Goal: Transaction & Acquisition: Purchase product/service

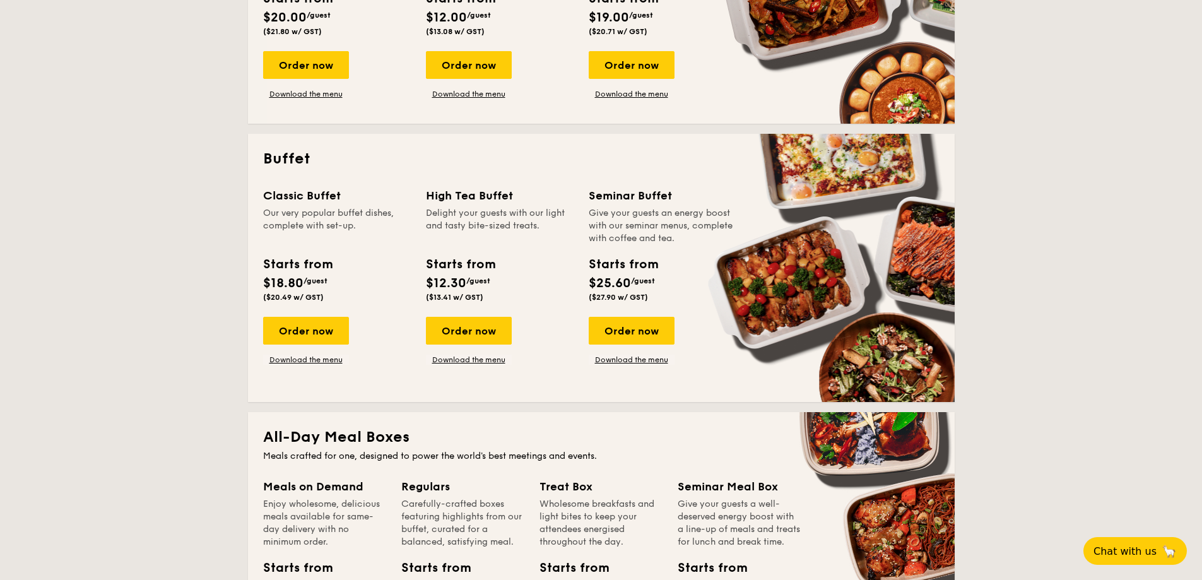
scroll to position [442, 0]
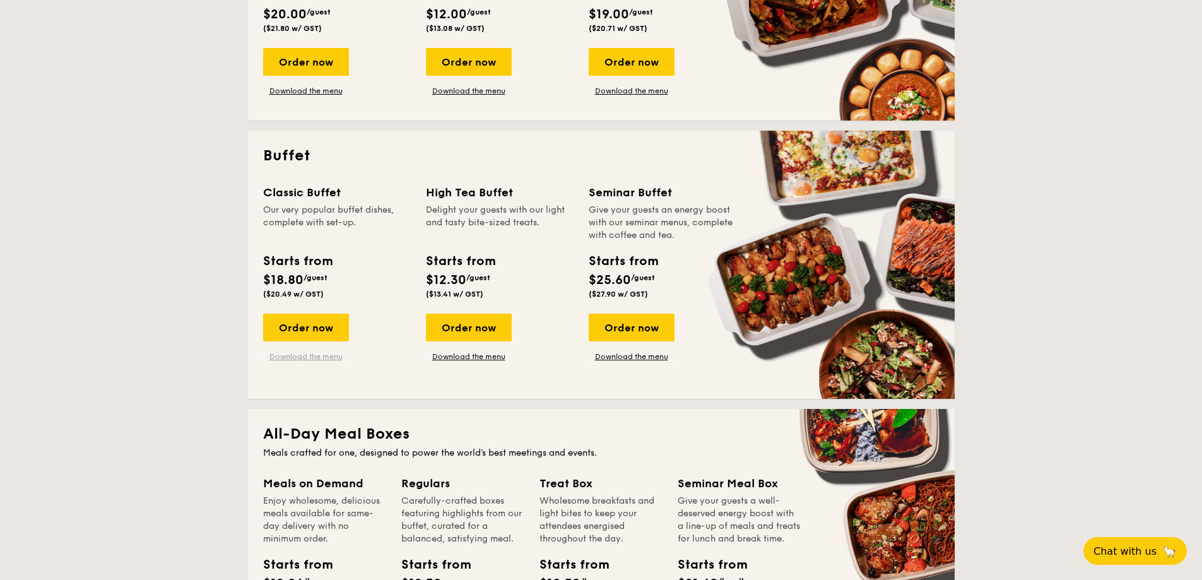
click at [297, 358] on link "Download the menu" at bounding box center [306, 357] width 86 height 10
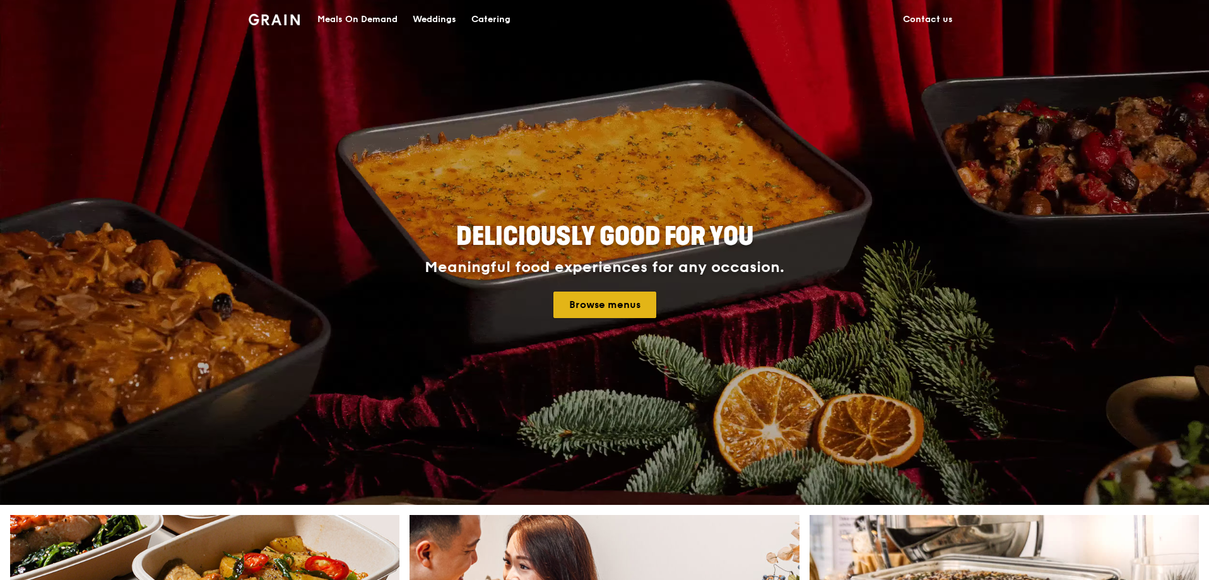
click at [595, 302] on link "Browse menus" at bounding box center [604, 305] width 103 height 27
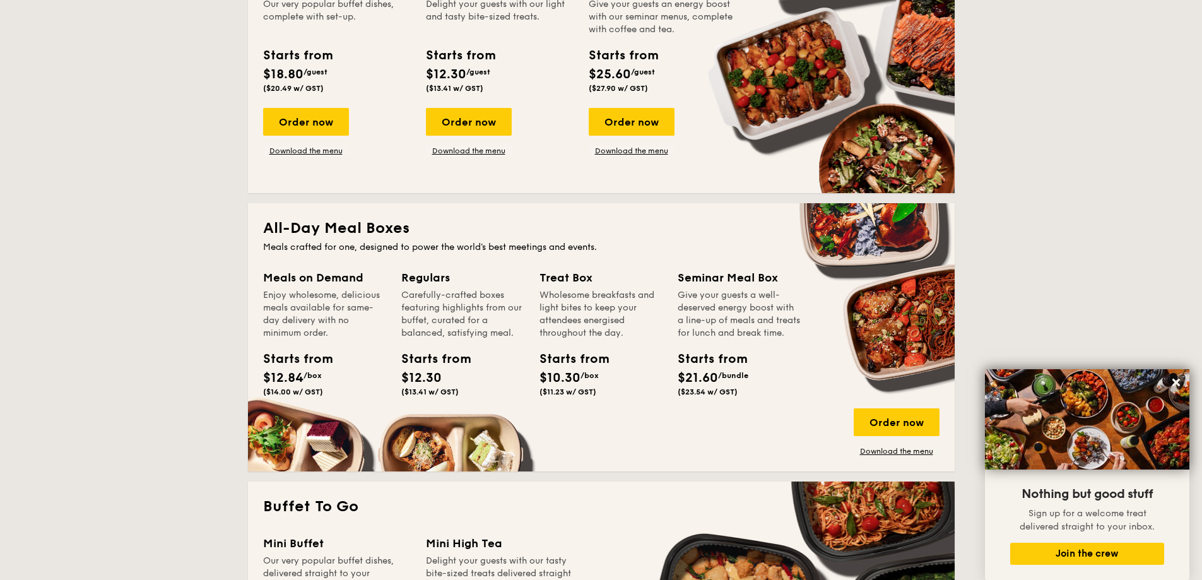
scroll to position [694, 0]
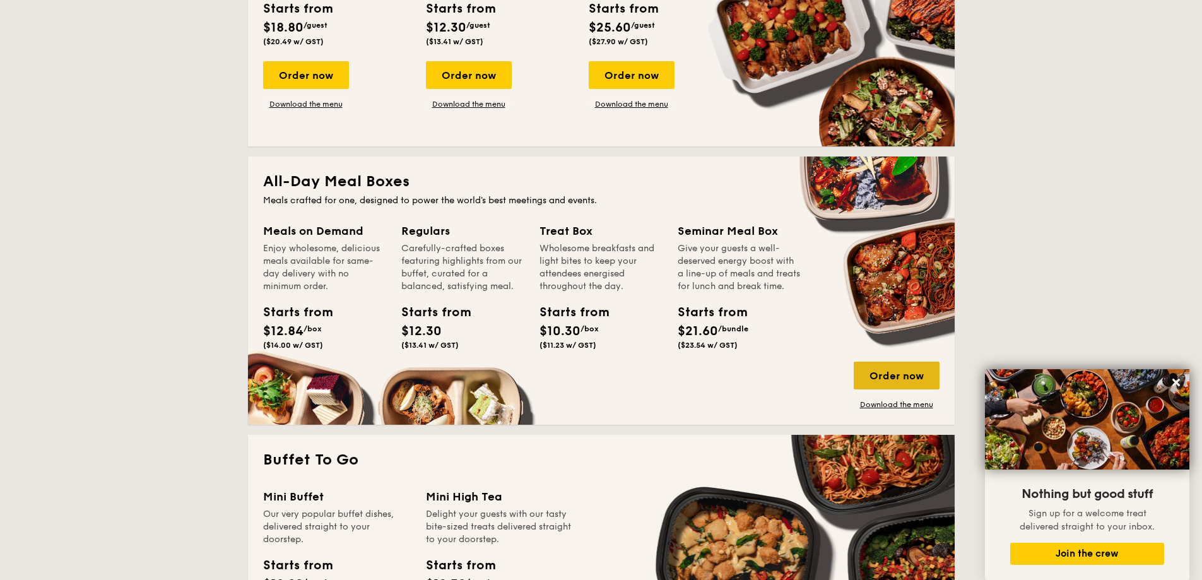
click at [895, 369] on div "Order now" at bounding box center [897, 376] width 86 height 28
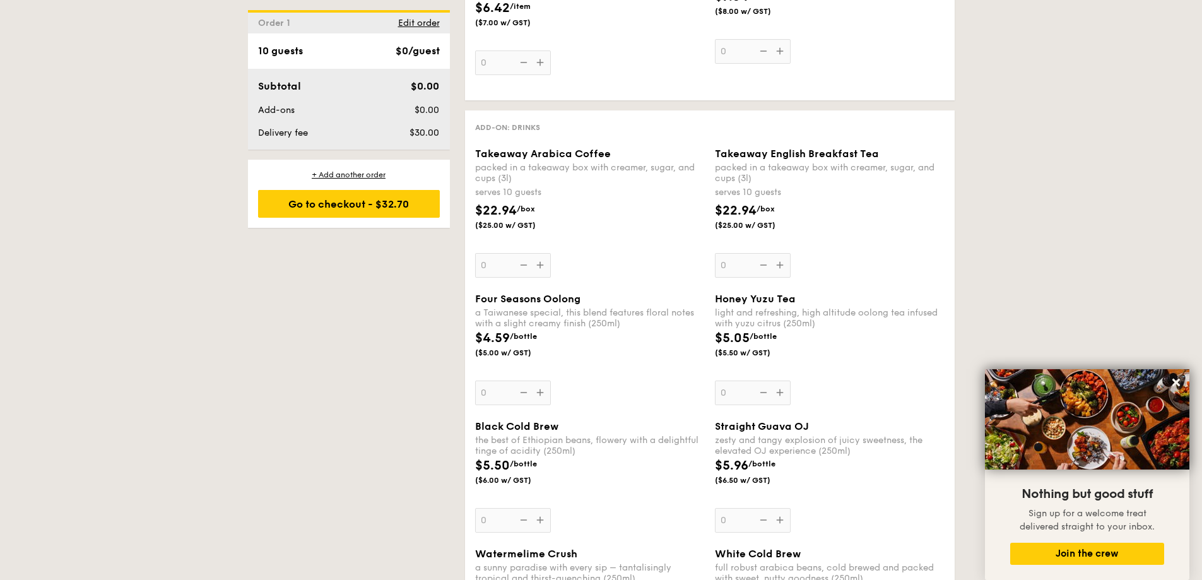
scroll to position [1641, 0]
